Goal: Task Accomplishment & Management: Use online tool/utility

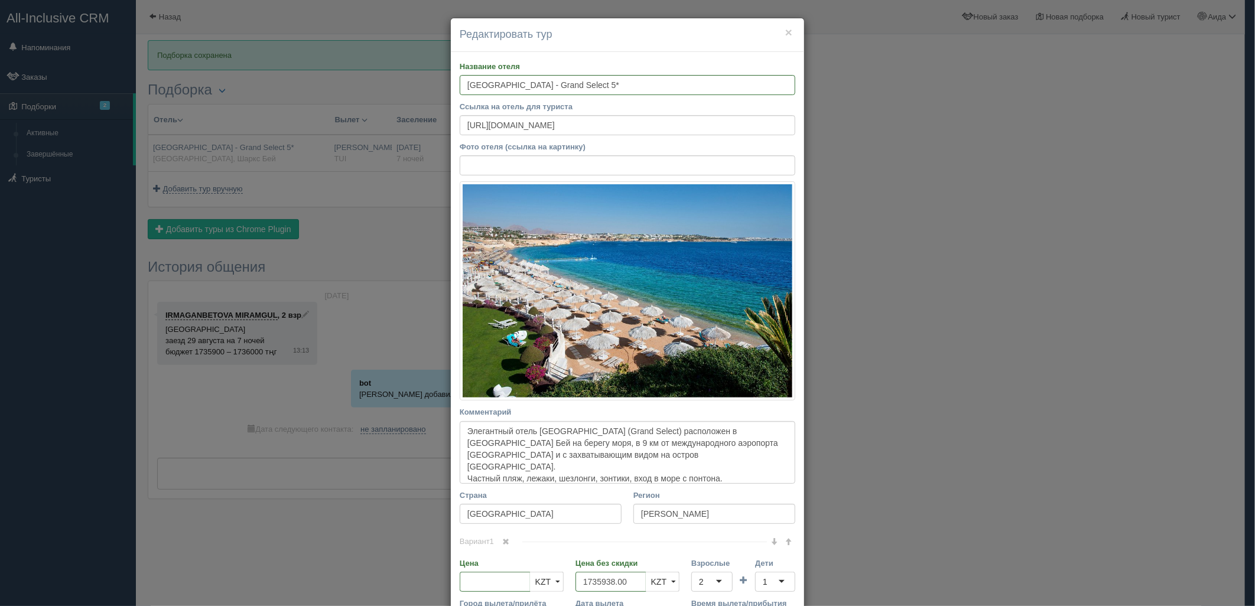
scroll to position [242, 0]
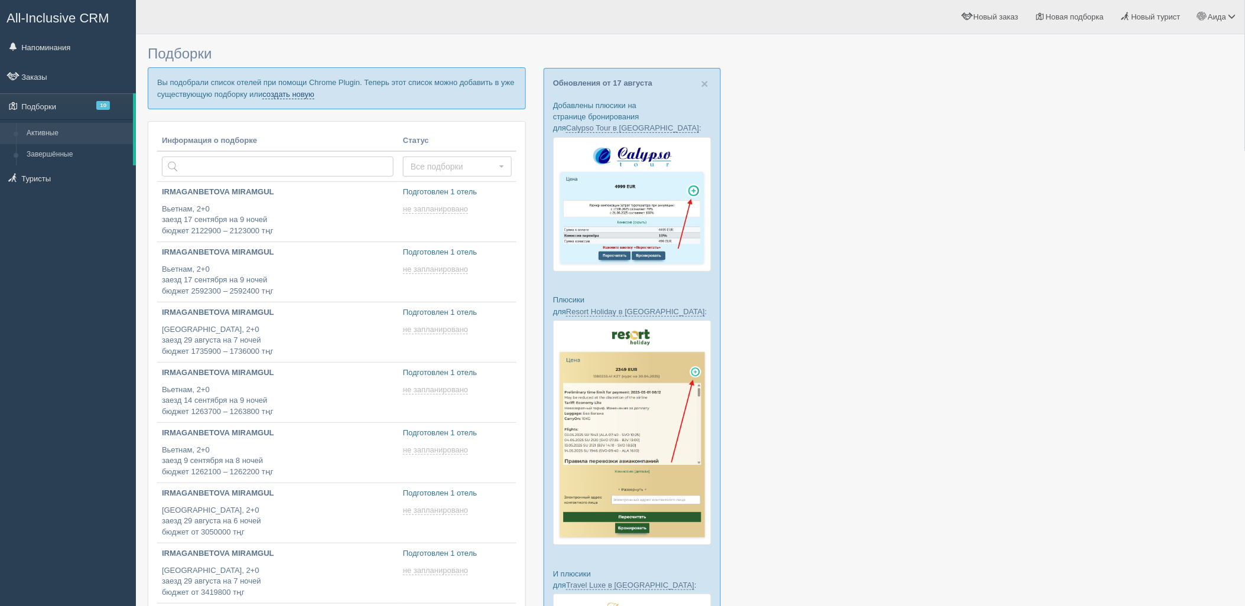
click at [299, 95] on link "создать новую" at bounding box center [288, 94] width 52 height 9
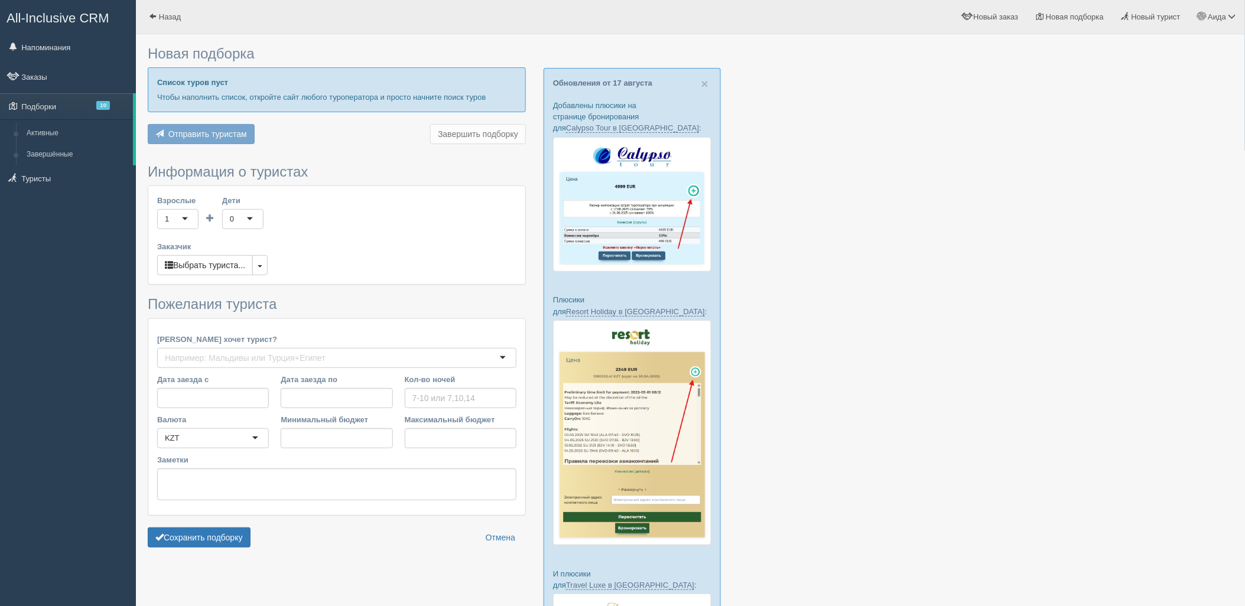
type input "6-7"
type input "4463400"
type input "5710200"
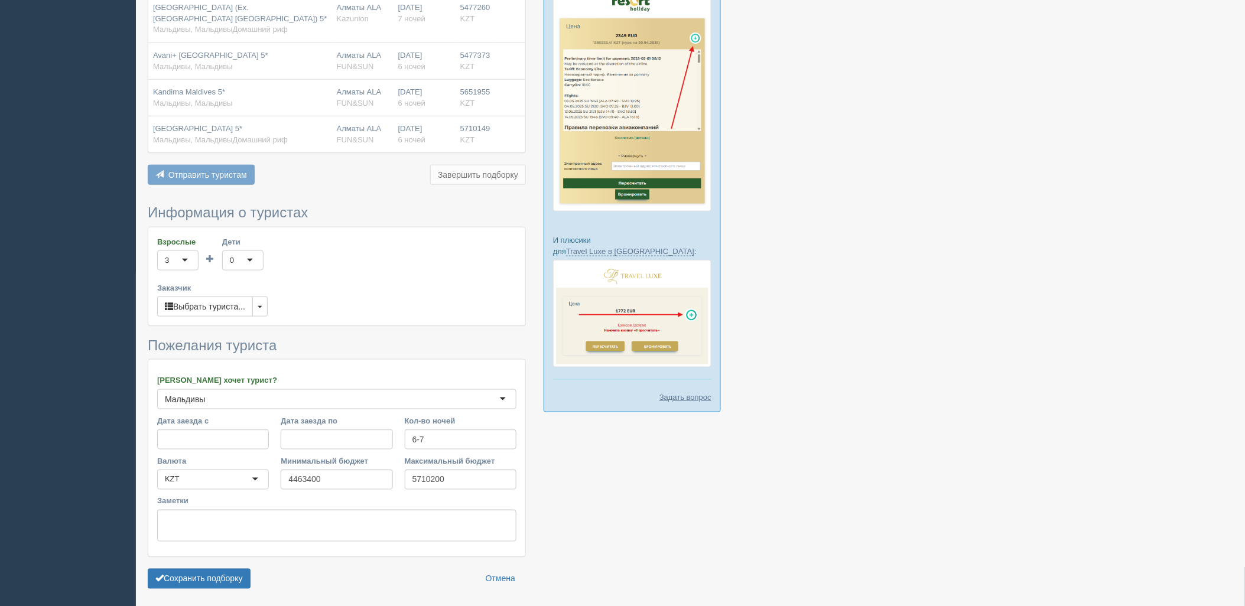
scroll to position [376, 0]
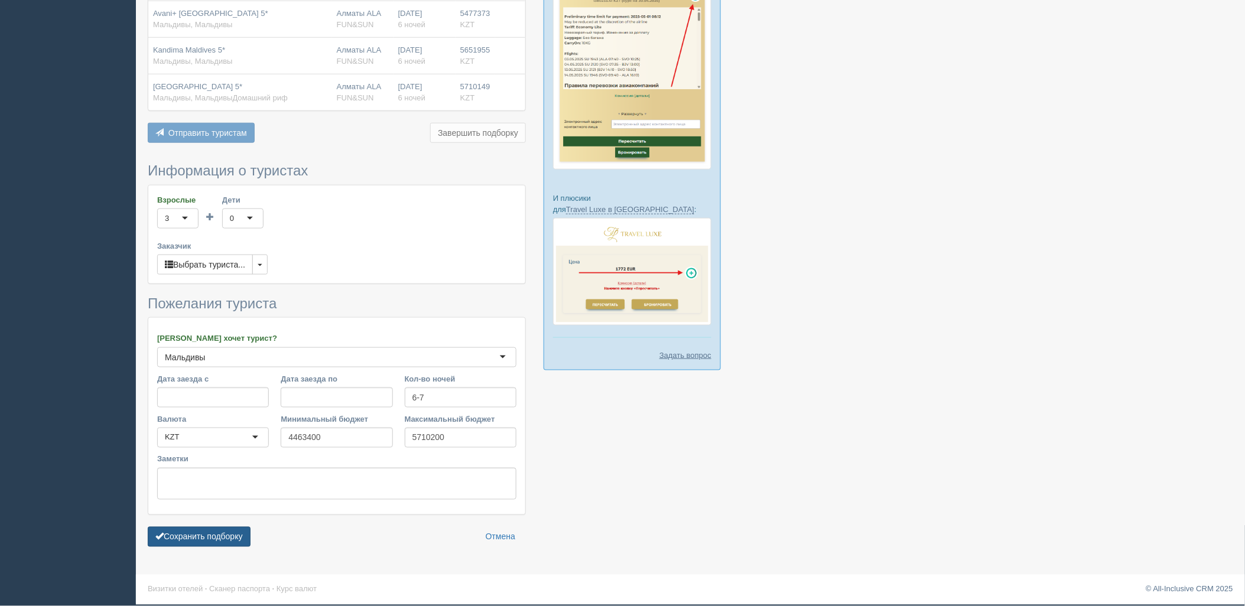
click at [180, 538] on button "Сохранить подборку" at bounding box center [199, 537] width 103 height 20
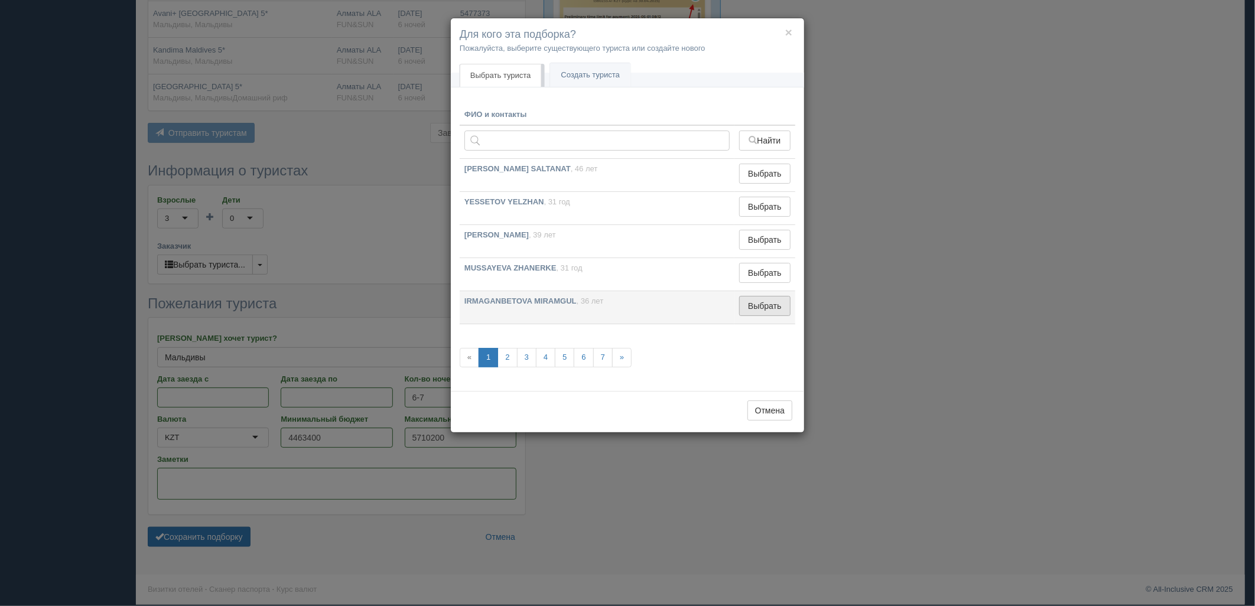
click at [775, 309] on button "Выбрать" at bounding box center [764, 306] width 51 height 20
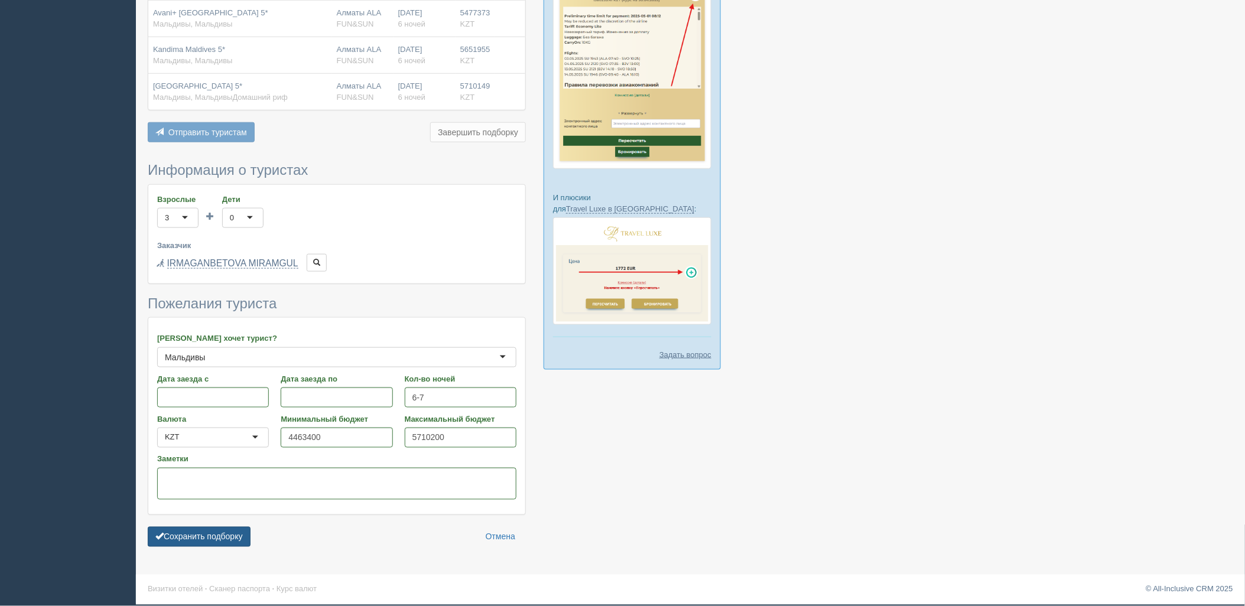
click at [235, 536] on button "Сохранить подборку" at bounding box center [199, 537] width 103 height 20
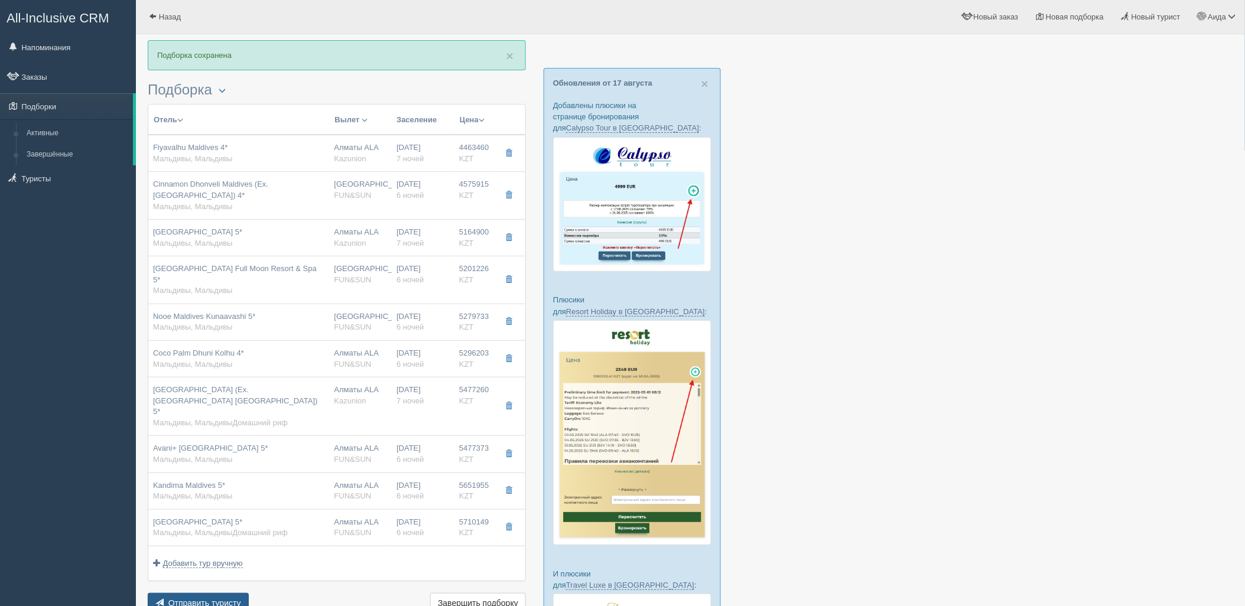
click at [223, 599] on span "Отправить туристу" at bounding box center [204, 603] width 73 height 9
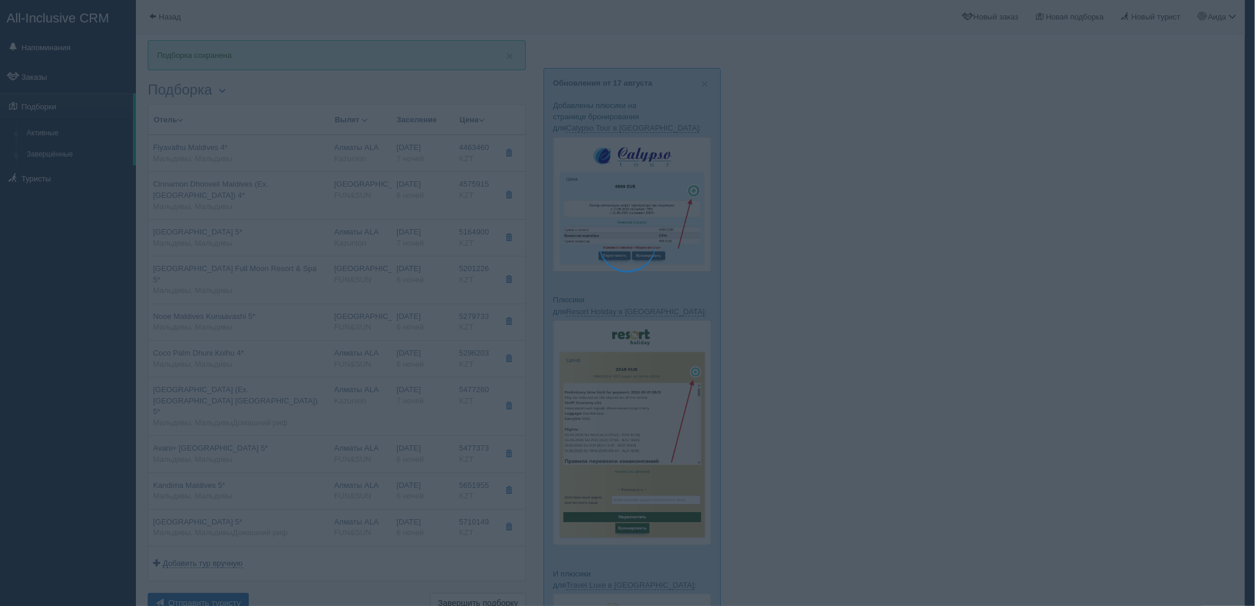
type textarea "🌞 Добрый день! Предлагаем Вам рассмотреть следующие варианты: 🌎 Мальдивы, Мальд…"
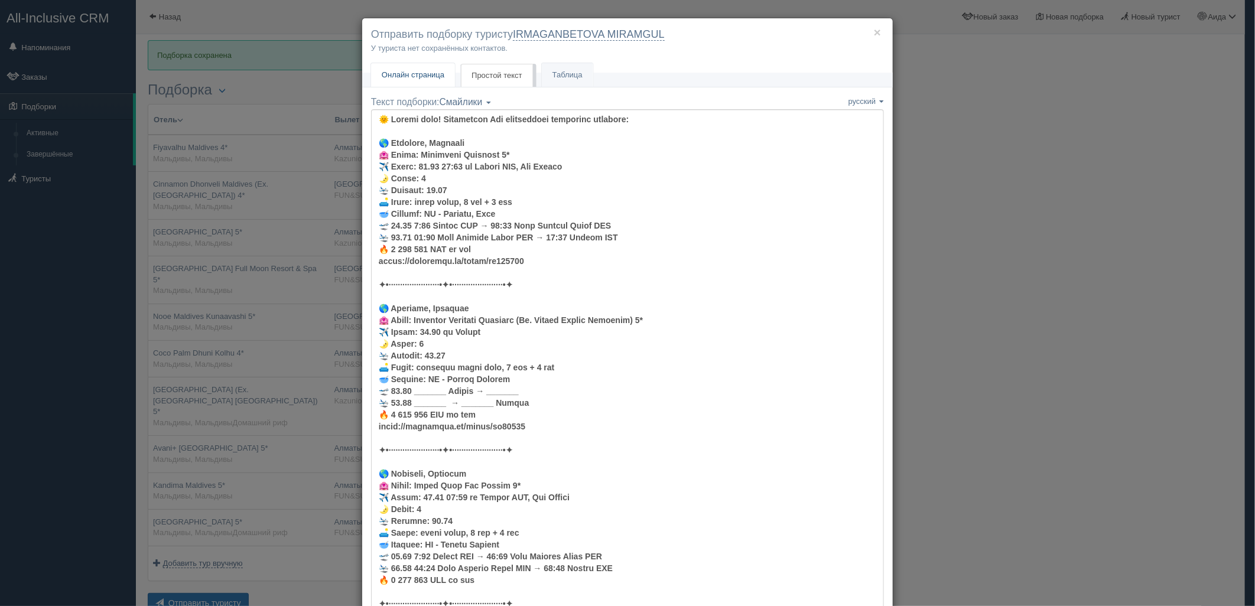
click at [438, 72] on span "Онлайн страница" at bounding box center [413, 74] width 63 height 9
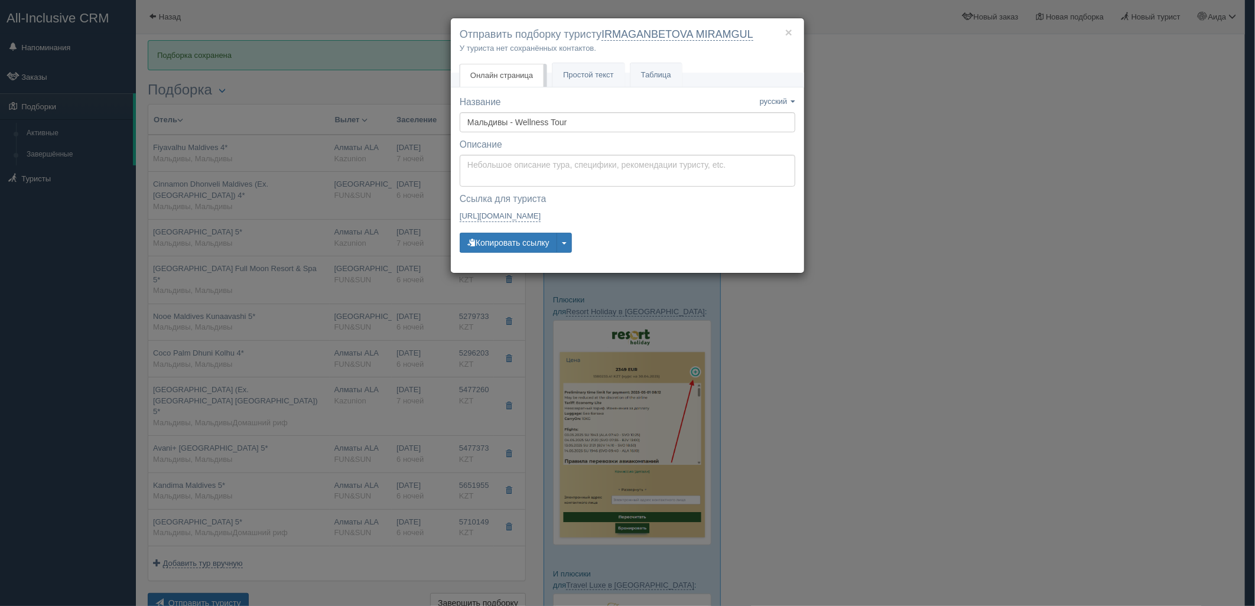
drag, startPoint x: 521, startPoint y: 232, endPoint x: 527, endPoint y: 227, distance: 7.7
click at [522, 229] on div "Название Название сохранено русский english eesti latviešu polski українська ру…" at bounding box center [628, 180] width 336 height 168
drag, startPoint x: 522, startPoint y: 237, endPoint x: 534, endPoint y: 227, distance: 15.1
click at [522, 234] on button "Копировать ссылку" at bounding box center [508, 243] width 97 height 20
click at [536, 239] on button "Копировать ссылку" at bounding box center [508, 243] width 97 height 20
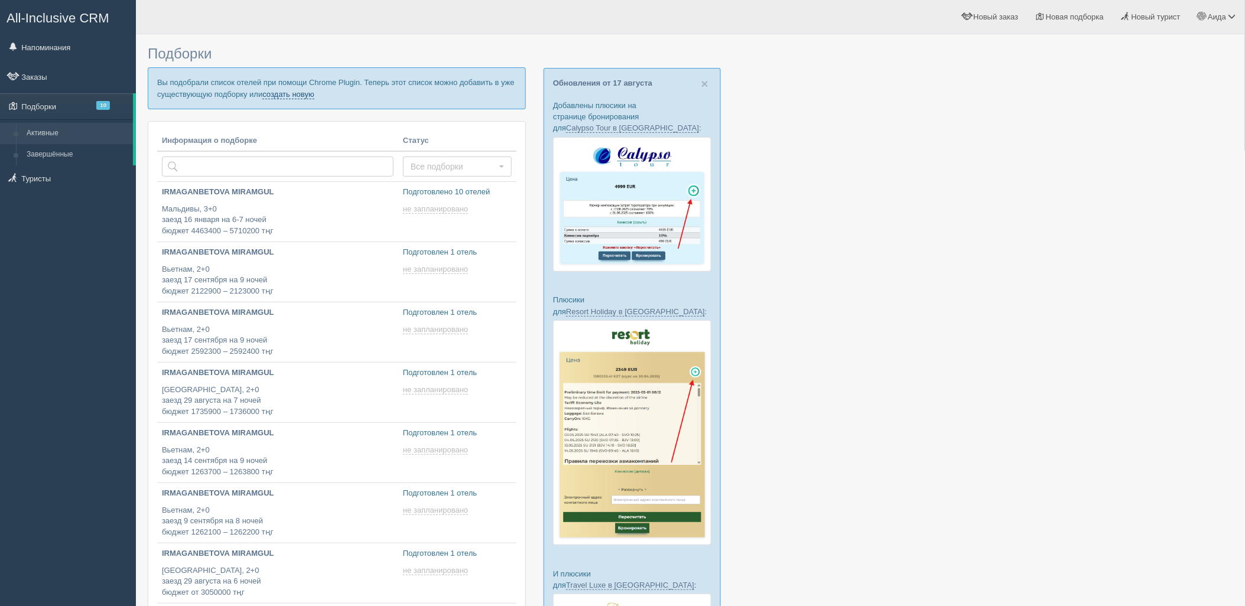
click at [267, 93] on link "создать новую" at bounding box center [288, 94] width 52 height 9
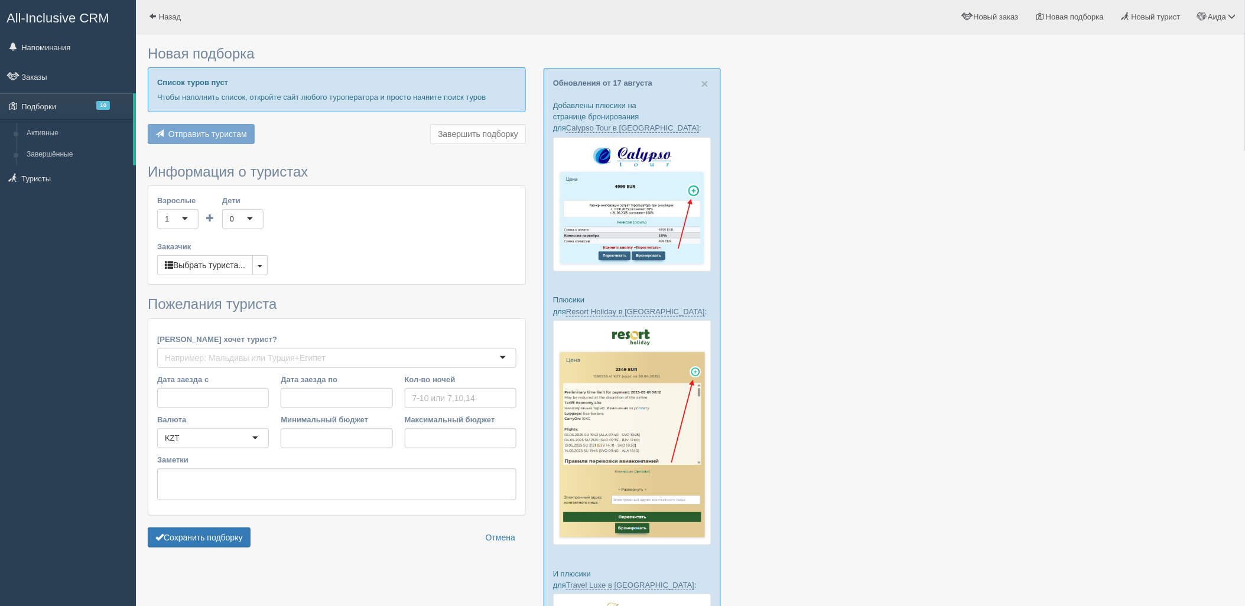
type input "6-7"
type input "4910600"
type input "6907600"
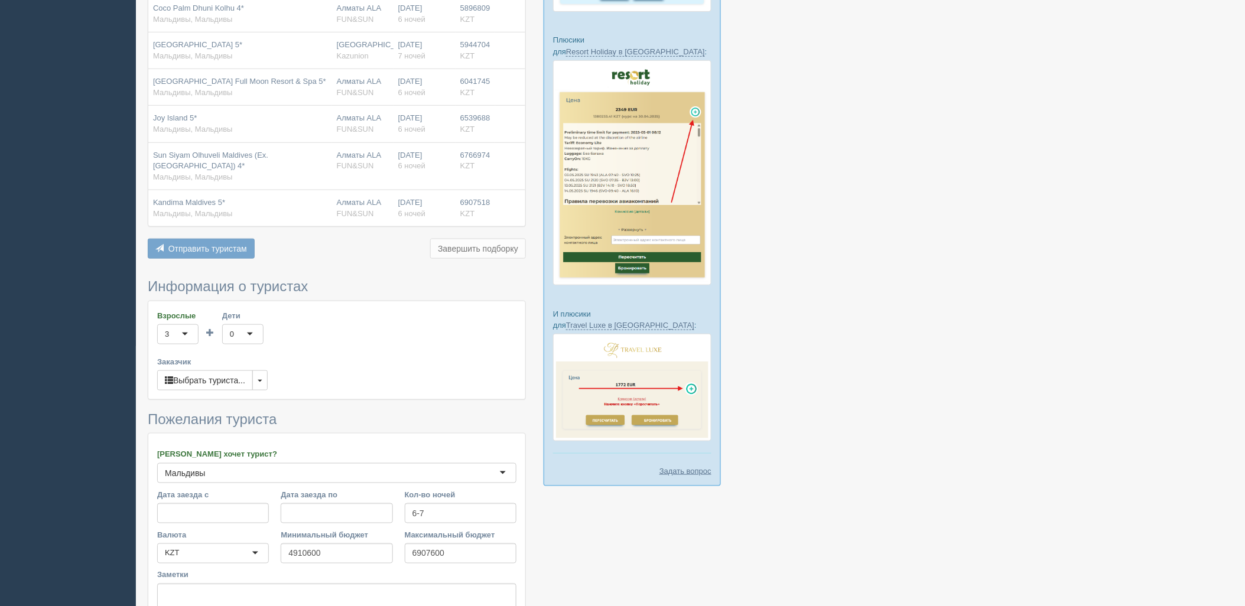
scroll to position [376, 0]
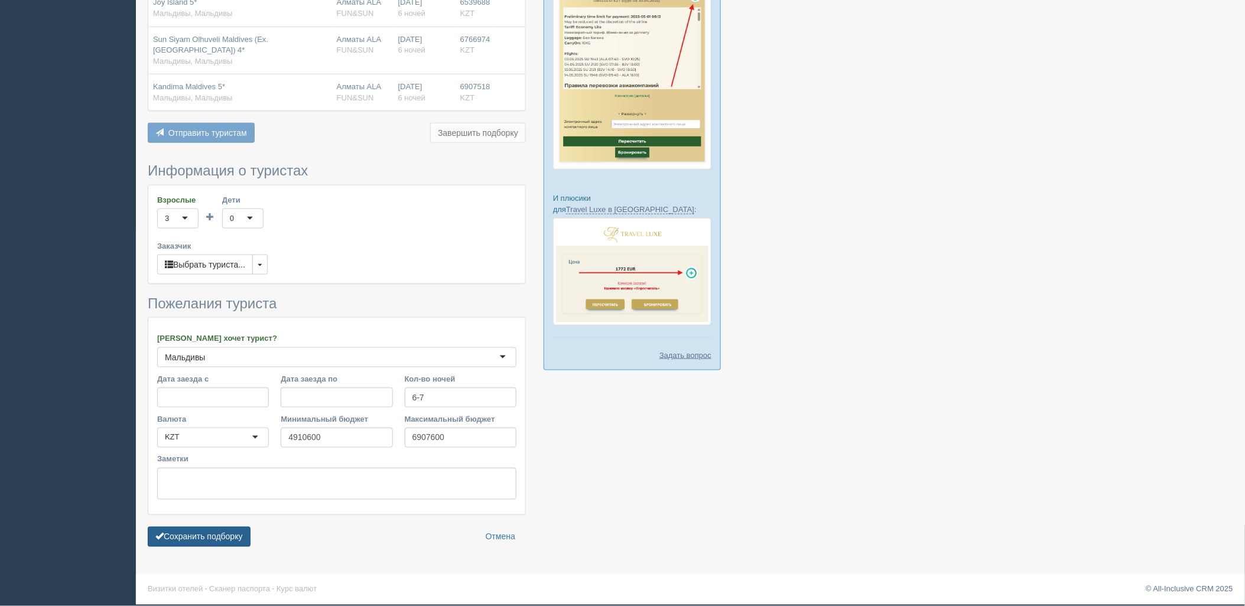
drag, startPoint x: 233, startPoint y: 539, endPoint x: 248, endPoint y: 539, distance: 15.4
click at [233, 539] on button "Сохранить подборку" at bounding box center [199, 537] width 103 height 20
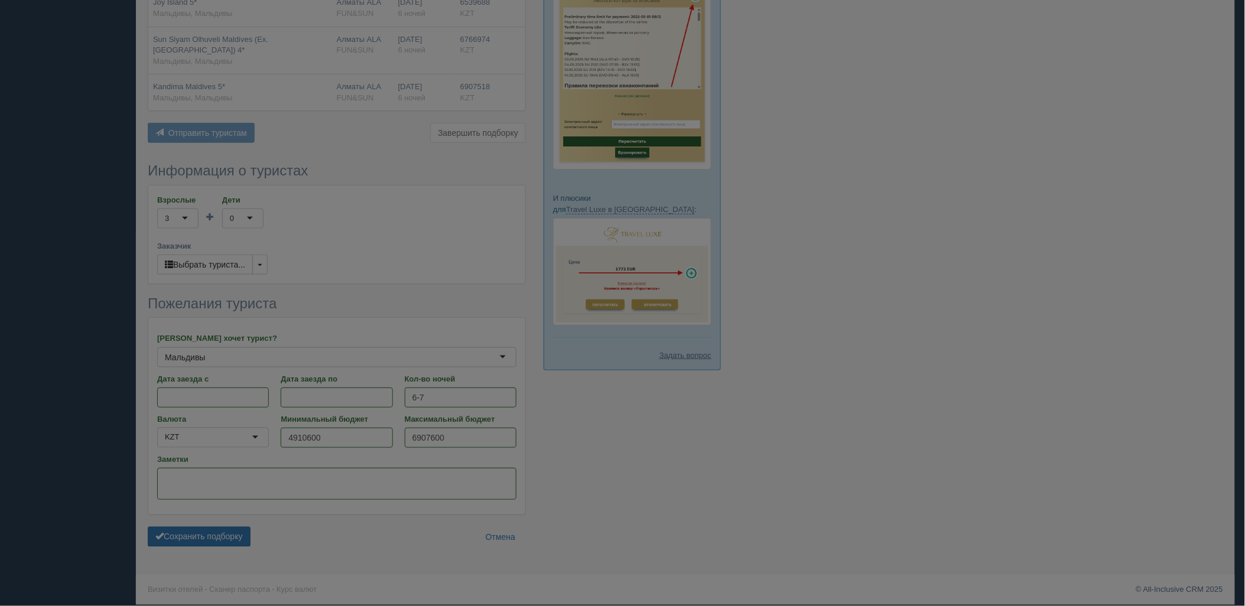
scroll to position [311, 0]
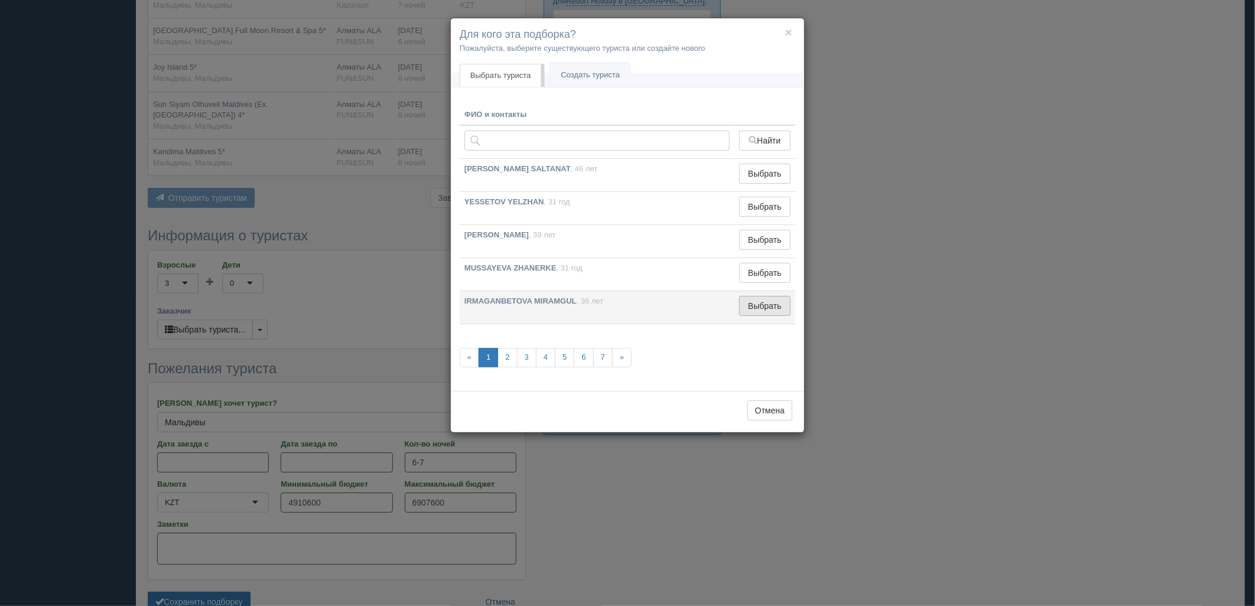
click at [760, 305] on button "Выбрать" at bounding box center [764, 306] width 51 height 20
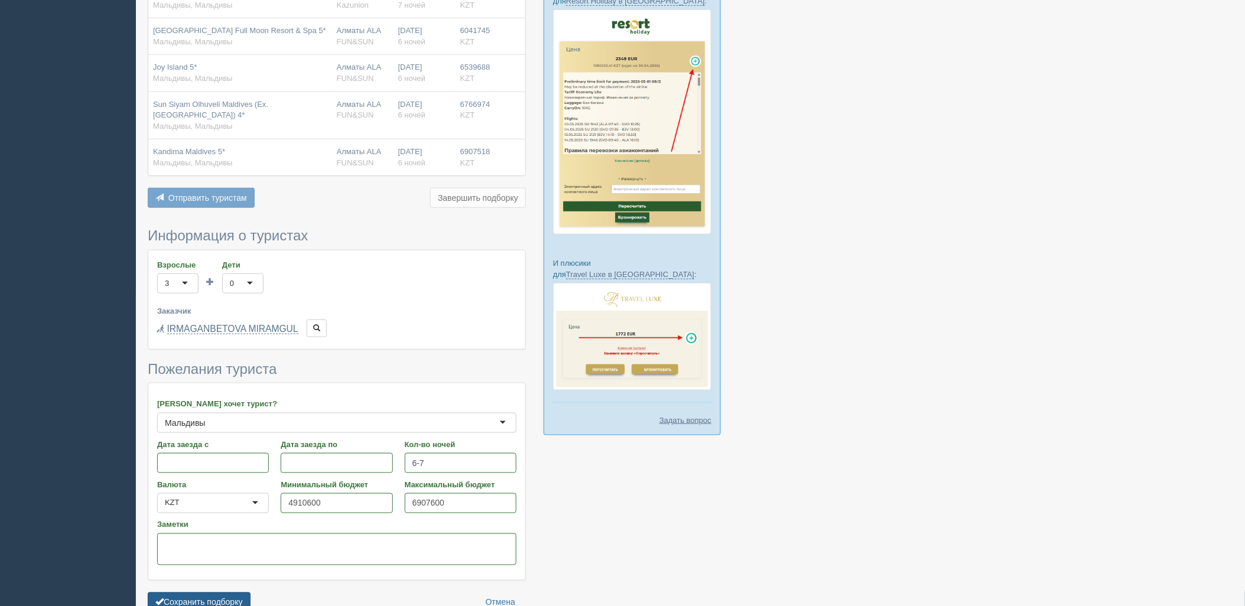
click at [215, 606] on button "Сохранить подборку" at bounding box center [199, 603] width 103 height 20
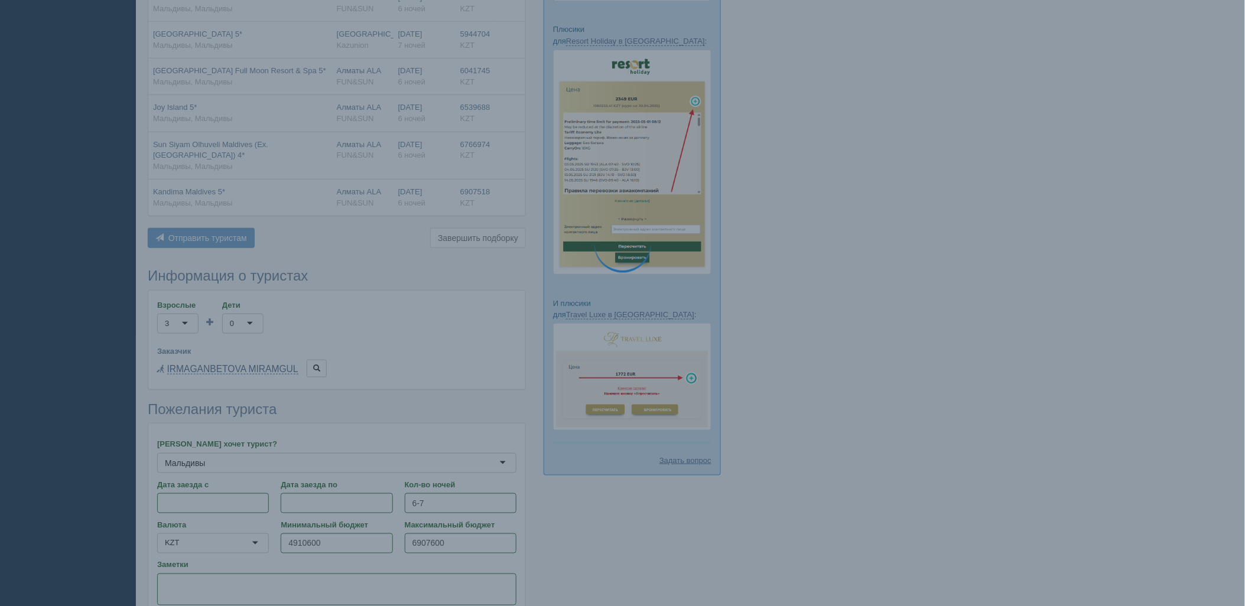
scroll to position [114, 0]
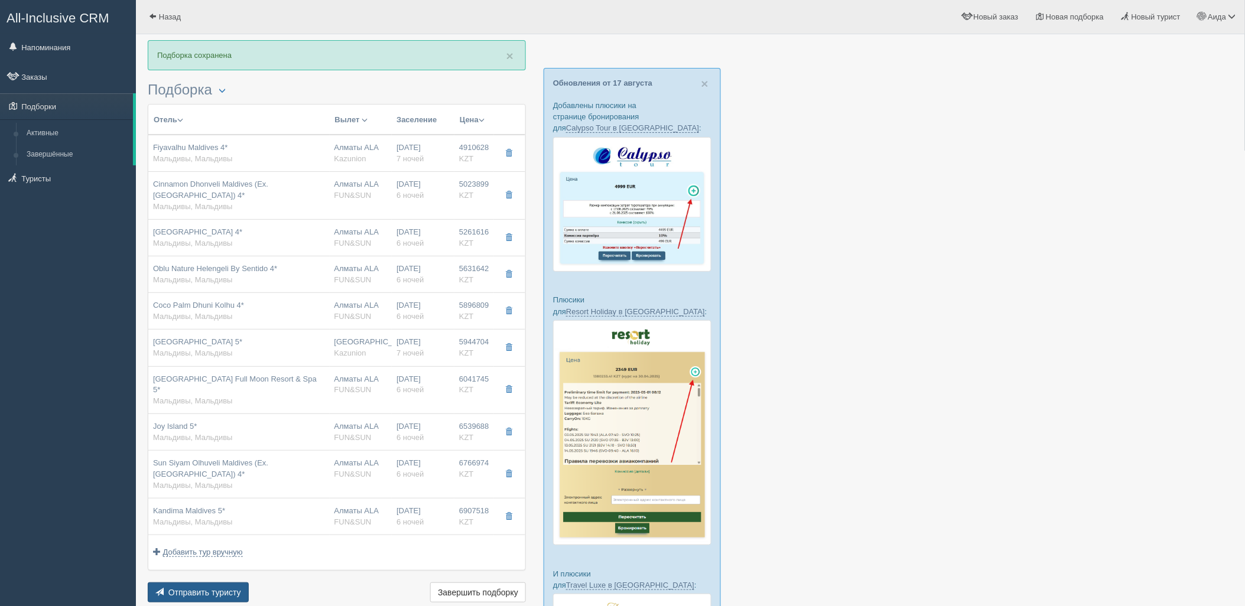
click at [227, 588] on span "Отправить туристу" at bounding box center [204, 592] width 73 height 9
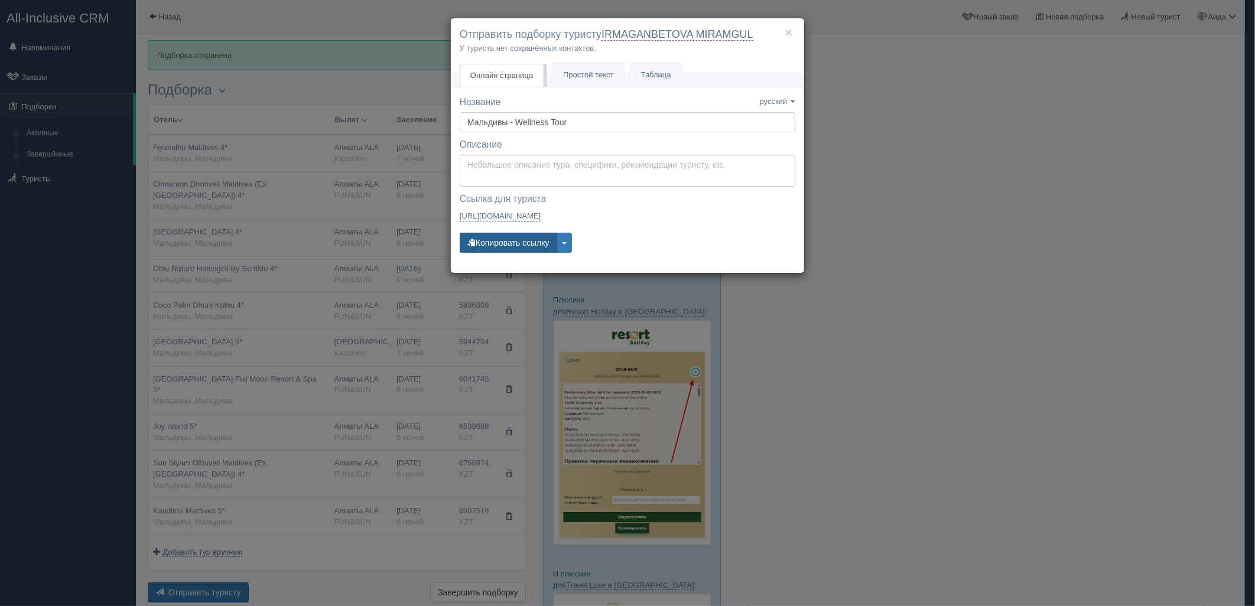
click at [508, 243] on button "Копировать ссылку" at bounding box center [508, 243] width 97 height 20
click at [505, 238] on button "Копировать ссылку" at bounding box center [508, 243] width 97 height 20
